Goal: Task Accomplishment & Management: Use online tool/utility

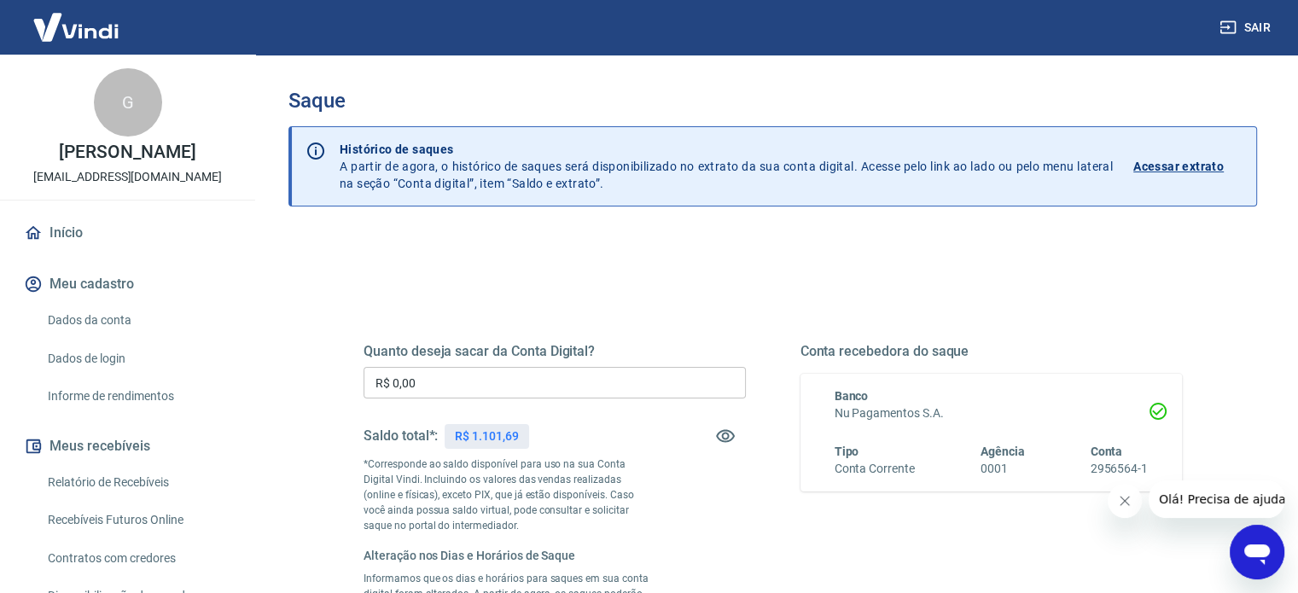
click at [501, 395] on input "R$ 0,00" at bounding box center [555, 383] width 382 height 32
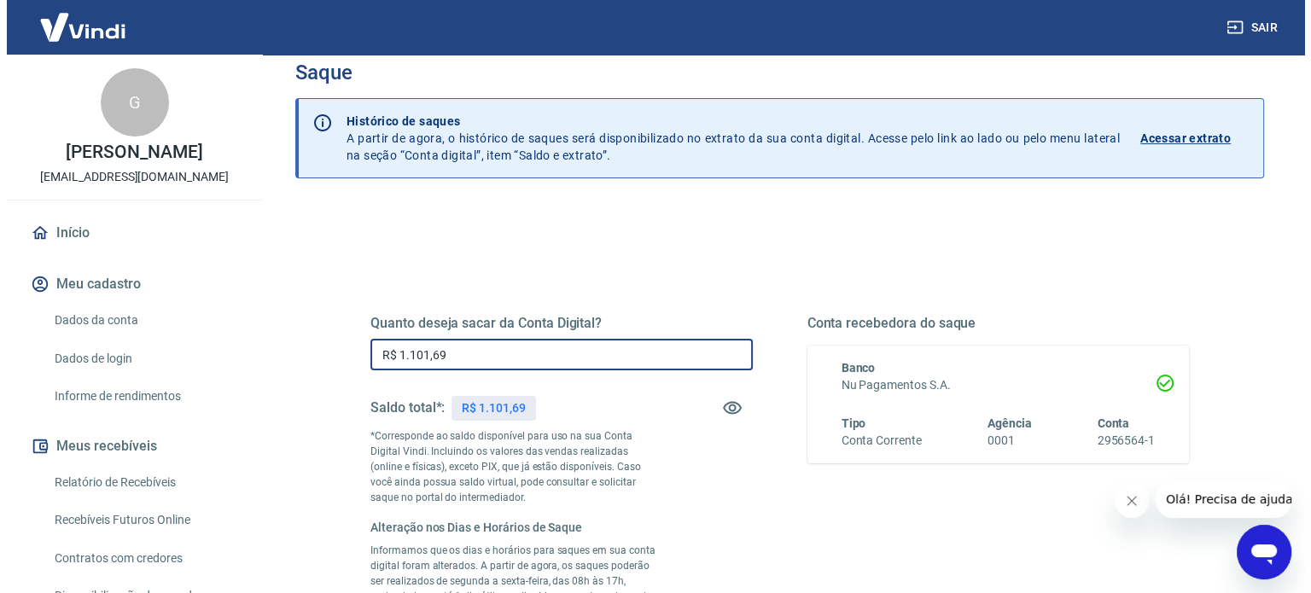
scroll to position [341, 0]
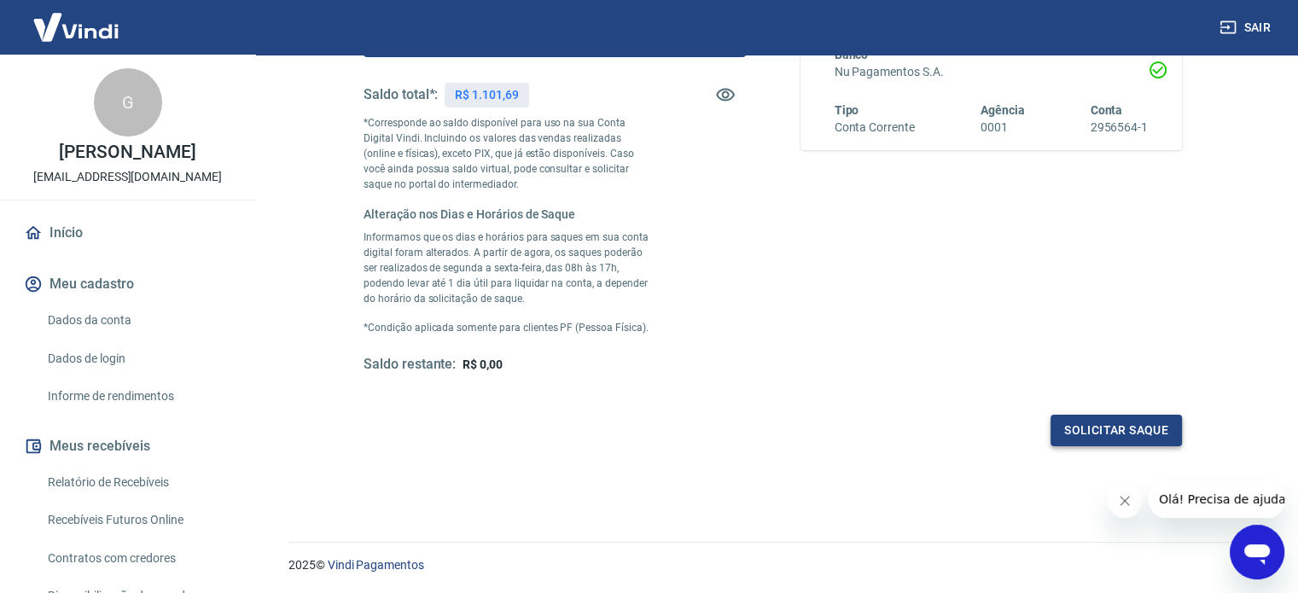
type input "R$ 1.101,69"
click at [1083, 438] on button "Solicitar saque" at bounding box center [1115, 431] width 131 height 32
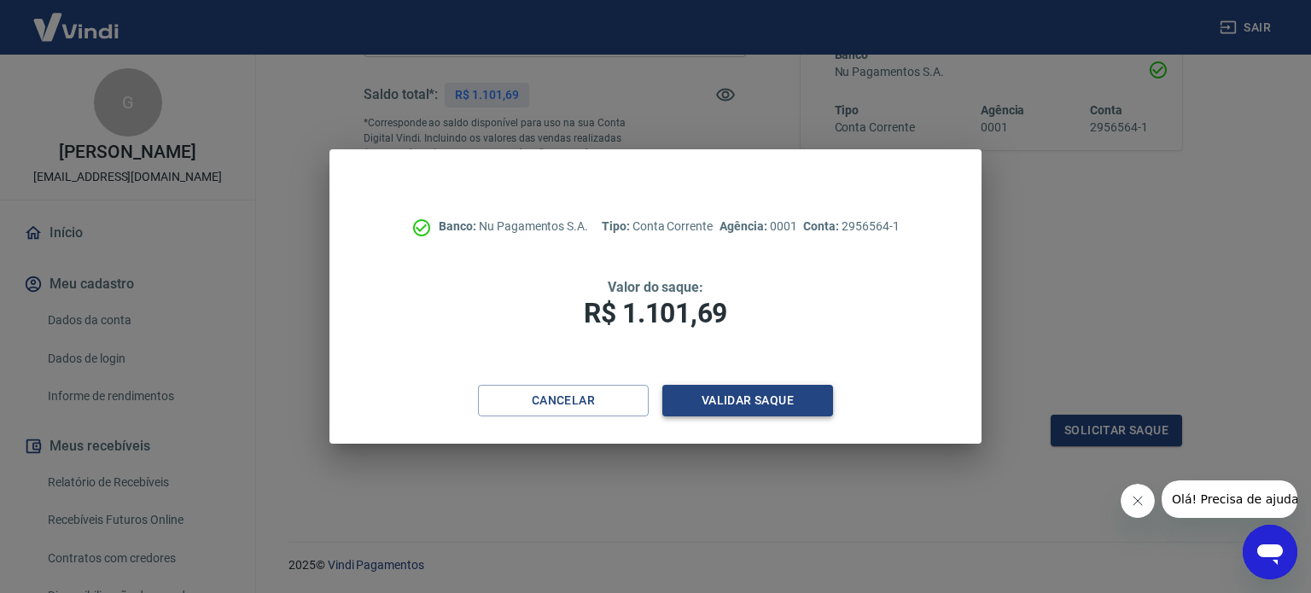
click at [782, 402] on button "Validar saque" at bounding box center [747, 401] width 171 height 32
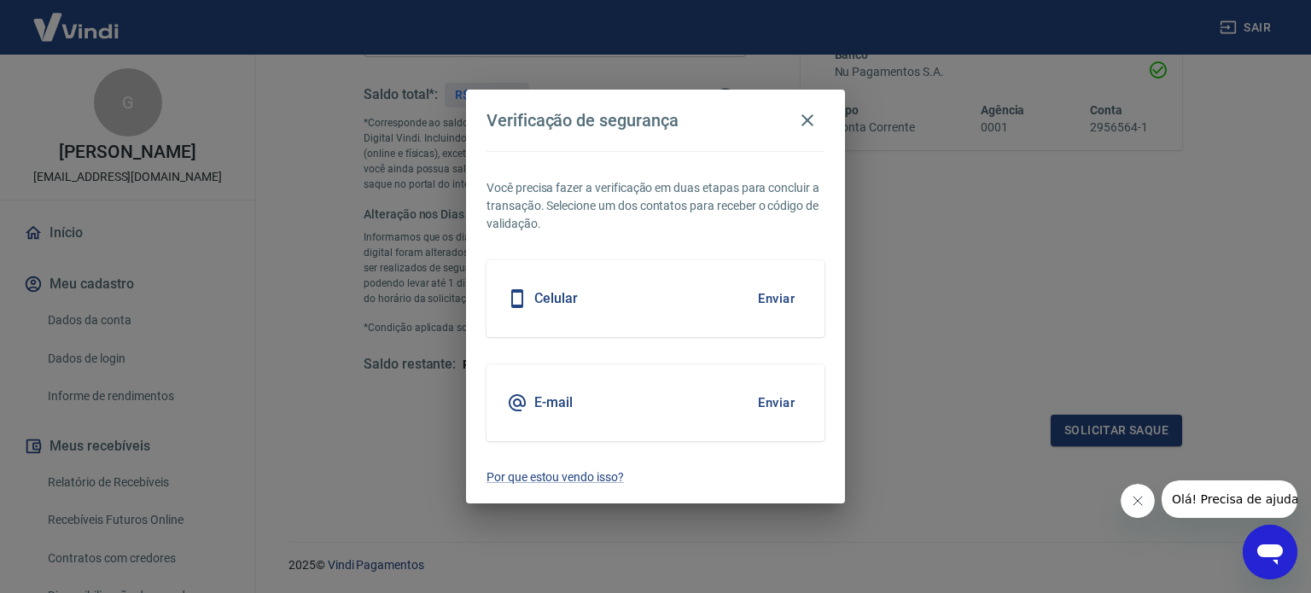
click at [775, 405] on button "Enviar" at bounding box center [775, 403] width 55 height 36
click at [778, 405] on button "Enviar" at bounding box center [775, 403] width 55 height 36
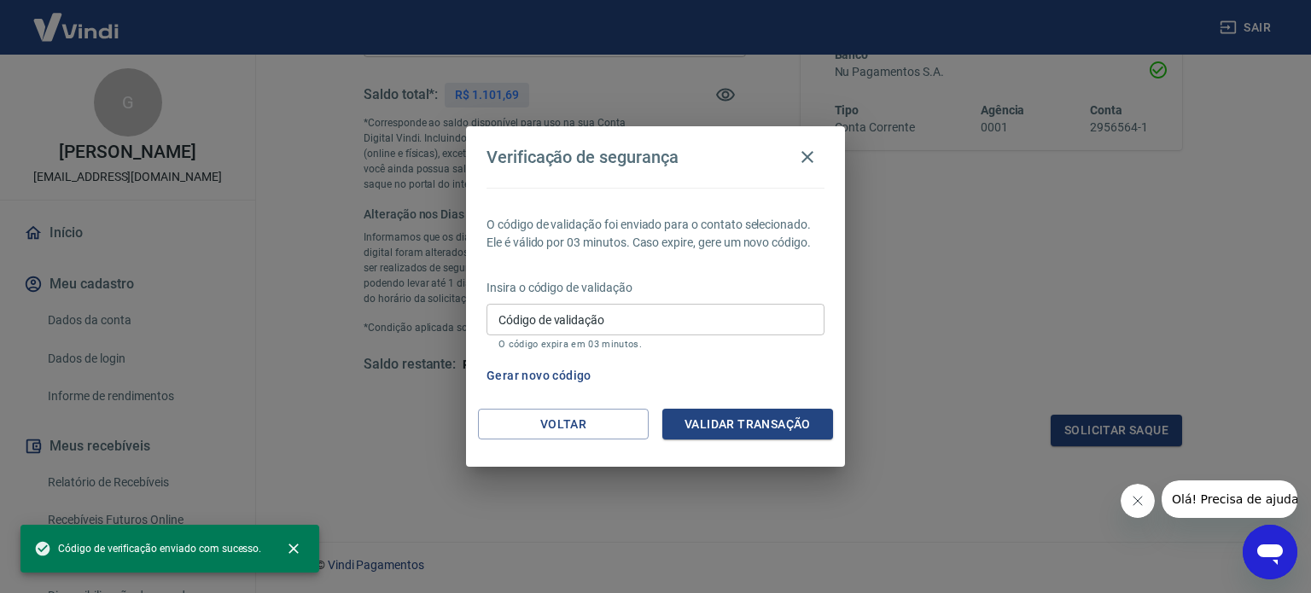
click at [556, 321] on input "Código de validação" at bounding box center [655, 320] width 338 height 32
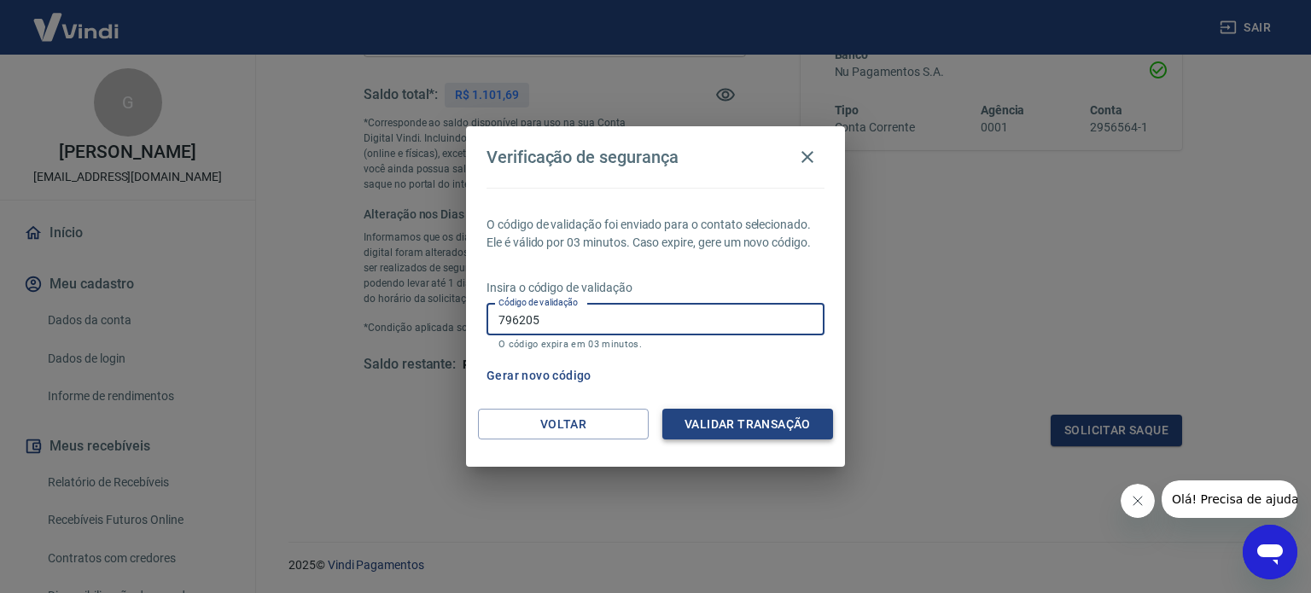
type input "796205"
click at [783, 433] on button "Validar transação" at bounding box center [747, 425] width 171 height 32
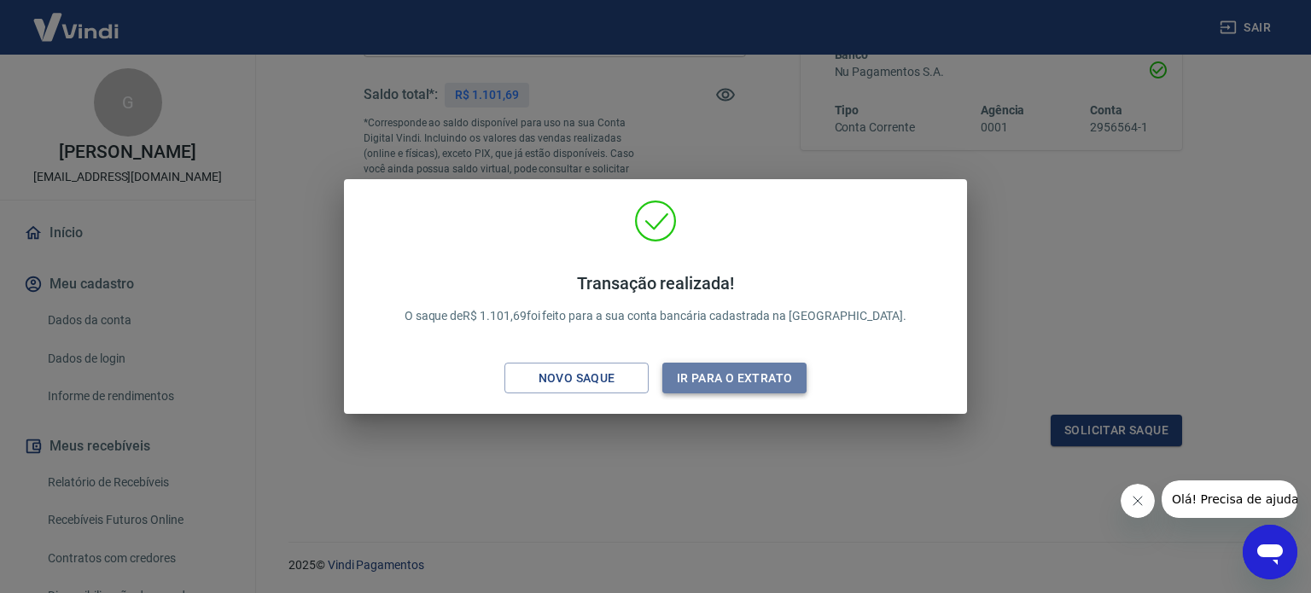
click at [709, 388] on button "Ir para o extrato" at bounding box center [734, 379] width 144 height 32
